Goal: Task Accomplishment & Management: Manage account settings

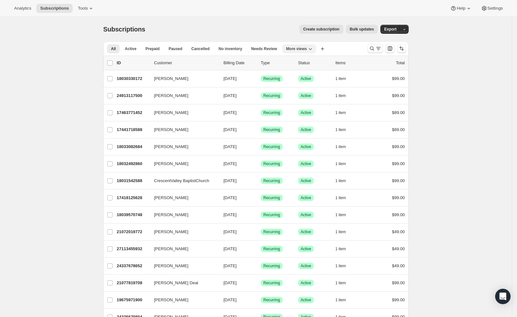
click at [316, 51] on button "More views" at bounding box center [299, 48] width 34 height 9
click at [135, 49] on span "Active" at bounding box center [131, 48] width 12 height 5
click at [381, 48] on icon "Search and filter results" at bounding box center [378, 48] width 6 height 6
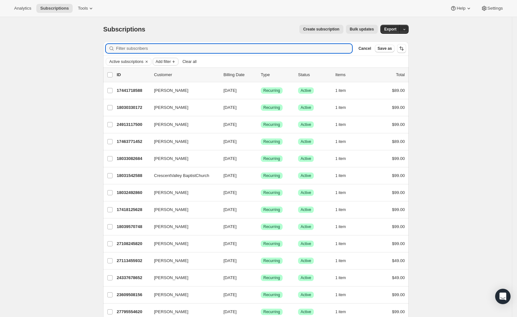
click at [166, 62] on span "Add filter" at bounding box center [163, 61] width 15 height 5
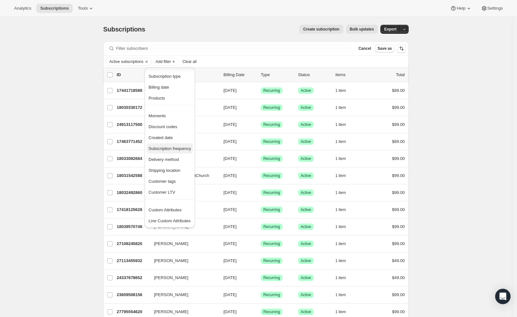
scroll to position [12, 0]
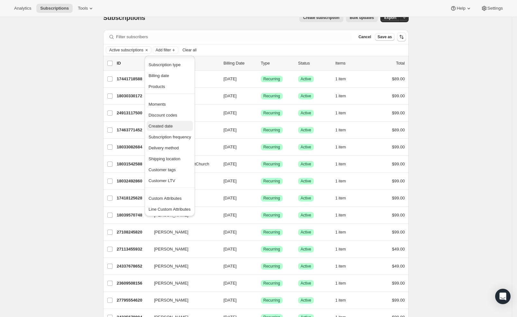
click at [160, 124] on span "Created date" at bounding box center [161, 126] width 24 height 5
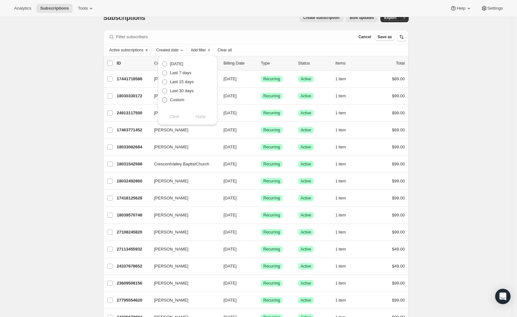
click at [174, 99] on span "Custom" at bounding box center [177, 99] width 14 height 5
click at [162, 98] on input "Custom" at bounding box center [162, 97] width 0 height 0
radio input "true"
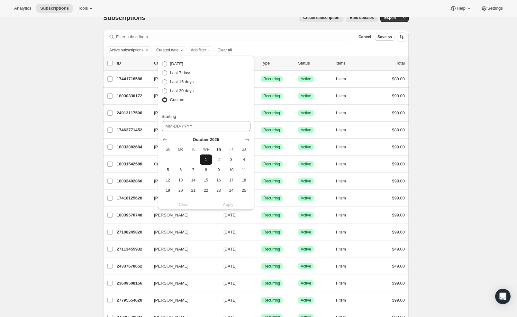
click at [203, 160] on span "1" at bounding box center [205, 159] width 7 height 5
click at [215, 172] on span "9" at bounding box center [218, 170] width 7 height 5
click at [205, 154] on th "We" at bounding box center [206, 149] width 13 height 10
click at [205, 157] on span "1" at bounding box center [205, 159] width 7 height 5
type input "[DATE]"
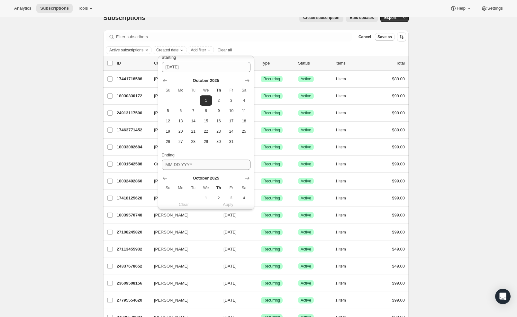
scroll to position [115, 0]
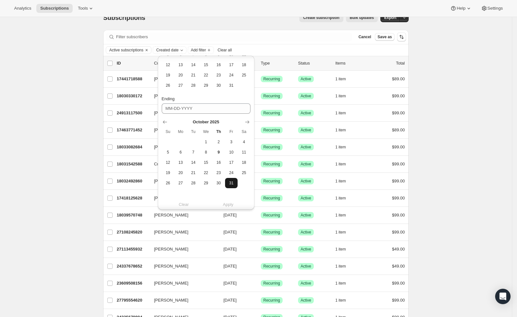
click at [228, 184] on span "31" at bounding box center [231, 183] width 7 height 5
type input "[DATE]"
click at [227, 207] on span "Apply" at bounding box center [228, 205] width 11 height 6
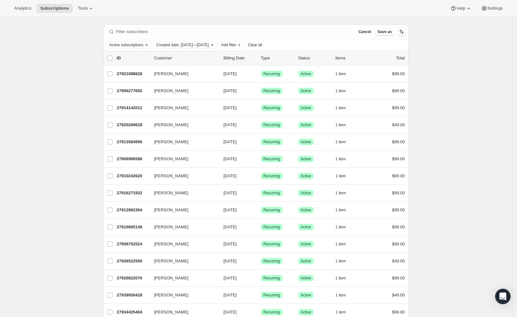
scroll to position [0, 0]
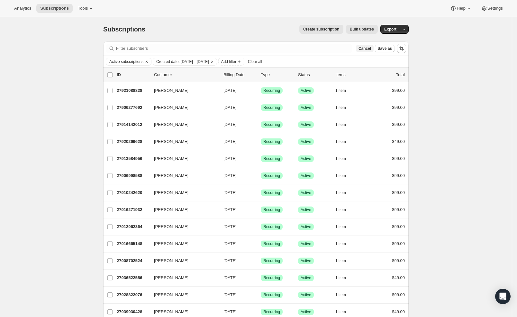
click at [367, 50] on span "Cancel" at bounding box center [365, 48] width 13 height 5
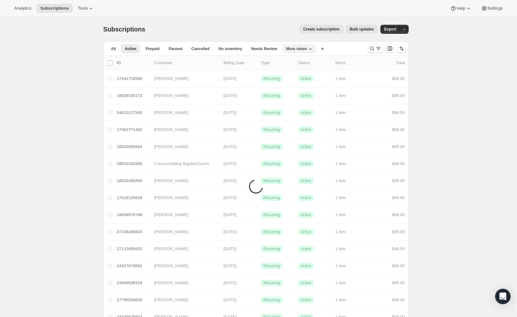
click at [303, 47] on span "More views" at bounding box center [296, 48] width 21 height 5
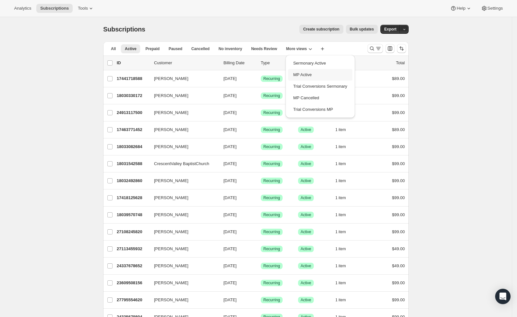
click at [304, 72] on button "MP Active" at bounding box center [320, 75] width 64 height 12
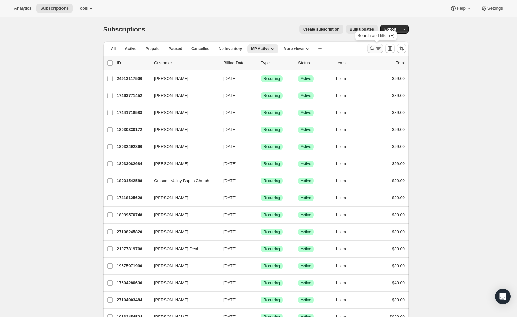
click at [382, 48] on icon "Search and filter results" at bounding box center [378, 48] width 6 height 6
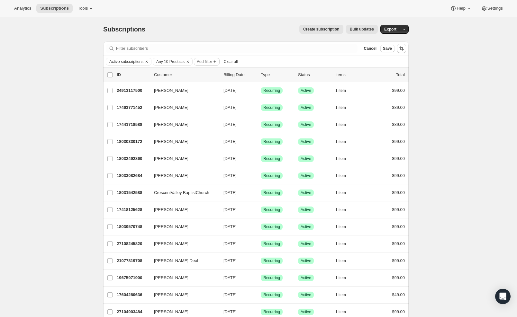
click at [211, 61] on span "Add filter" at bounding box center [204, 61] width 15 height 5
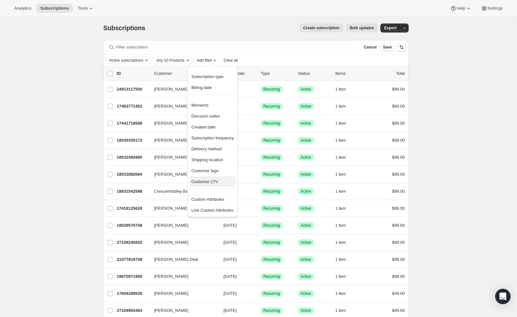
scroll to position [4, 0]
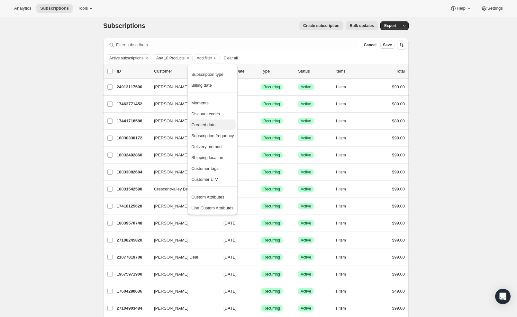
click at [201, 124] on span "Created date" at bounding box center [203, 125] width 24 height 5
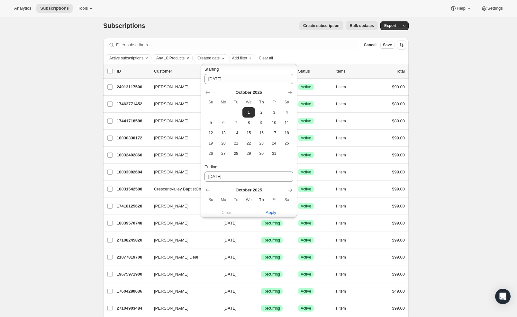
scroll to position [112, 0]
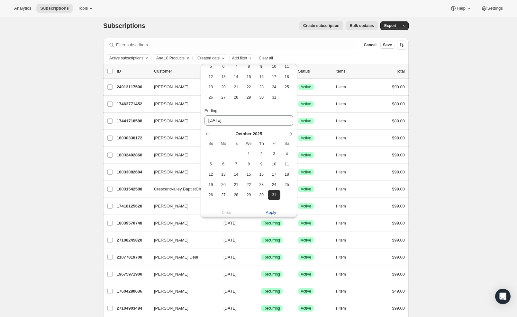
click at [271, 213] on span "Apply" at bounding box center [271, 213] width 11 height 6
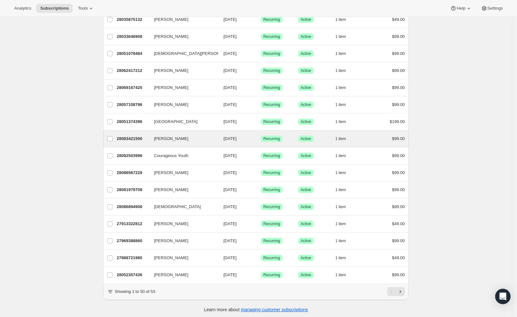
scroll to position [658, 0]
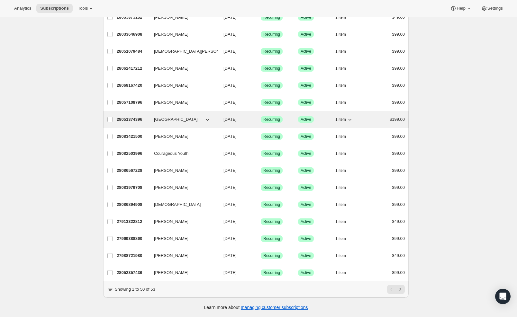
click at [209, 119] on icon "button" at bounding box center [207, 120] width 3 height 2
click at [209, 116] on icon "button" at bounding box center [207, 119] width 6 height 6
click at [211, 116] on icon "button" at bounding box center [207, 119] width 6 height 6
click at [112, 117] on input "[GEOGRAPHIC_DATA]" at bounding box center [109, 119] width 5 height 5
click at [127, 116] on p "28051374396" at bounding box center [133, 119] width 32 height 6
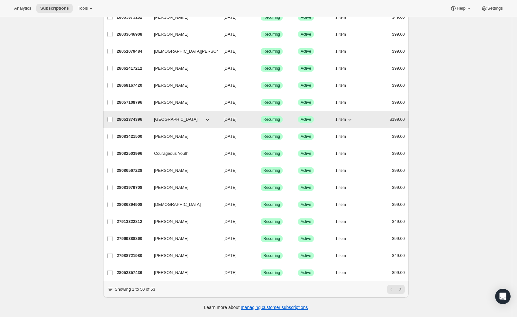
checkbox input "false"
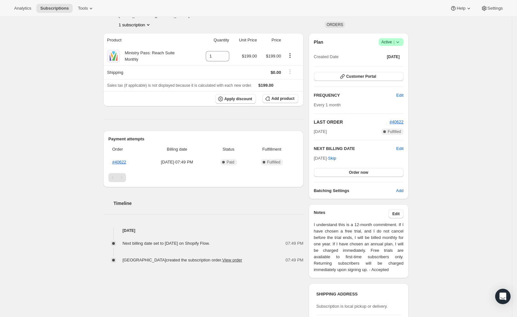
scroll to position [56, 0]
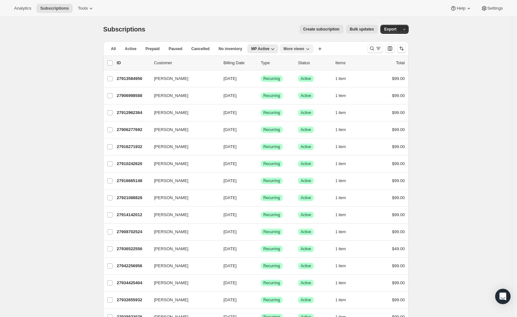
click at [311, 50] on icon "More views" at bounding box center [308, 49] width 6 height 6
click at [312, 75] on button "Sermonary Active" at bounding box center [318, 75] width 64 height 12
click at [381, 48] on icon "Search and filter results" at bounding box center [378, 48] width 6 height 6
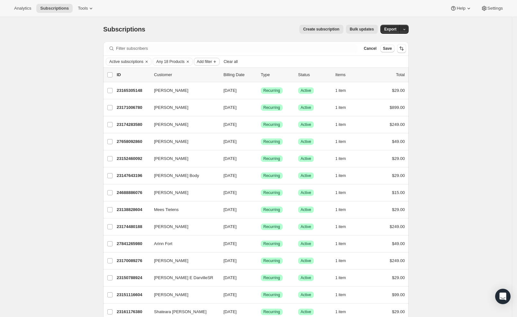
click at [212, 64] on span "Add filter" at bounding box center [204, 61] width 15 height 5
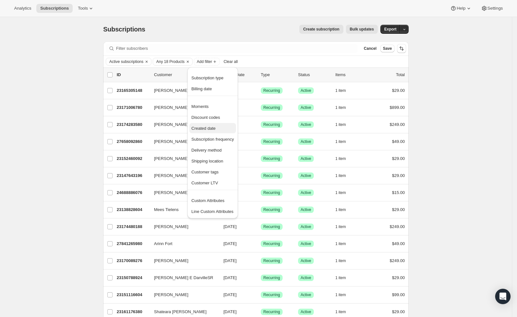
click at [209, 131] on span "Created date" at bounding box center [203, 128] width 24 height 5
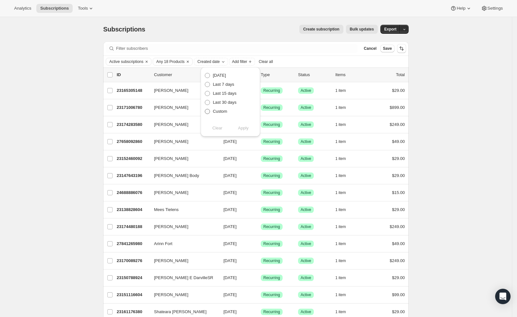
click at [220, 111] on span "Custom" at bounding box center [220, 111] width 14 height 5
click at [205, 109] on input "Custom" at bounding box center [205, 109] width 0 height 0
radio input "true"
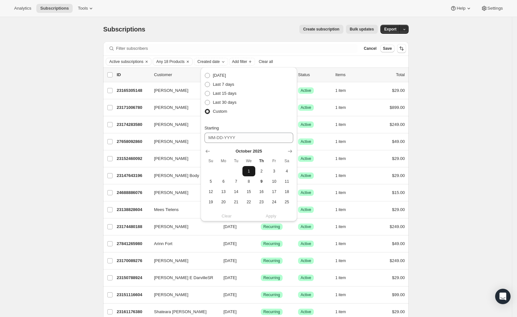
click at [251, 173] on button "1" at bounding box center [249, 171] width 13 height 10
type input "[DATE]"
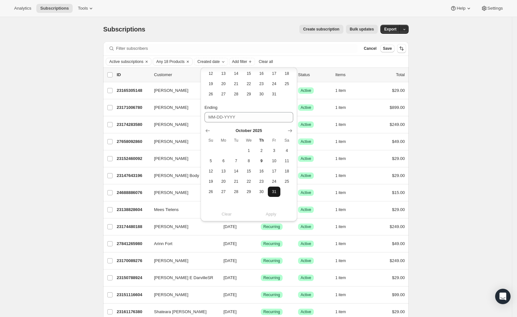
click at [271, 193] on span "31" at bounding box center [274, 191] width 7 height 5
type input "[DATE]"
click at [272, 213] on span "Apply" at bounding box center [271, 214] width 11 height 6
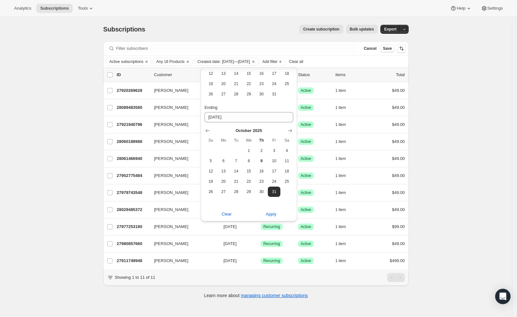
click at [37, 191] on div "Subscriptions. This page is ready Subscriptions Create subscription Bulk update…" at bounding box center [256, 175] width 512 height 317
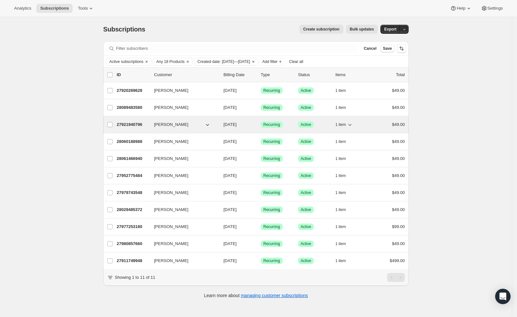
click at [141, 125] on p "27921940796" at bounding box center [133, 125] width 32 height 6
